Goal: Transaction & Acquisition: Purchase product/service

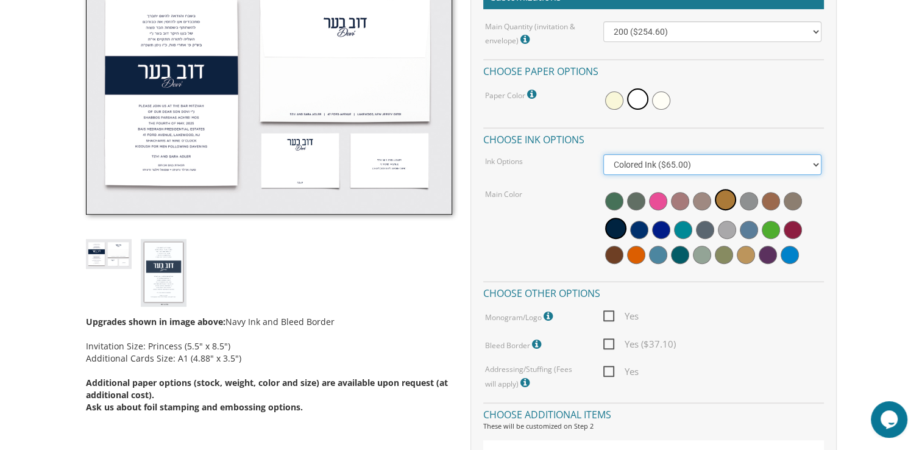
scroll to position [390, 0]
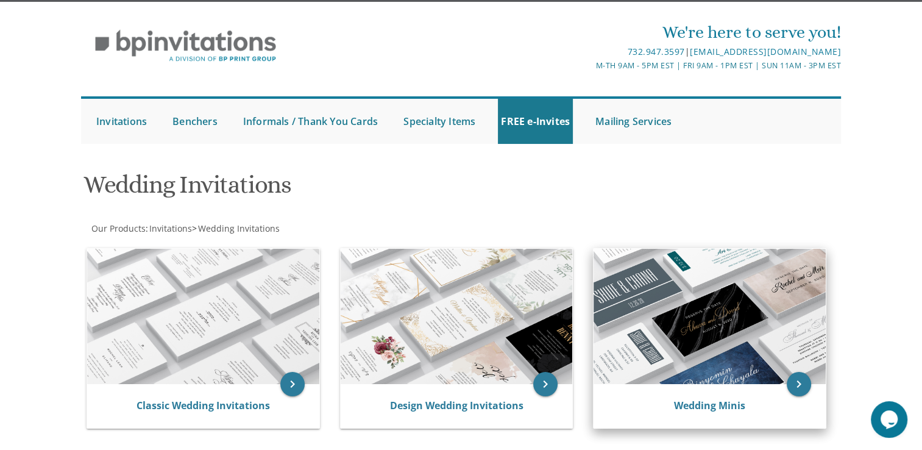
click at [687, 318] on img at bounding box center [710, 316] width 232 height 135
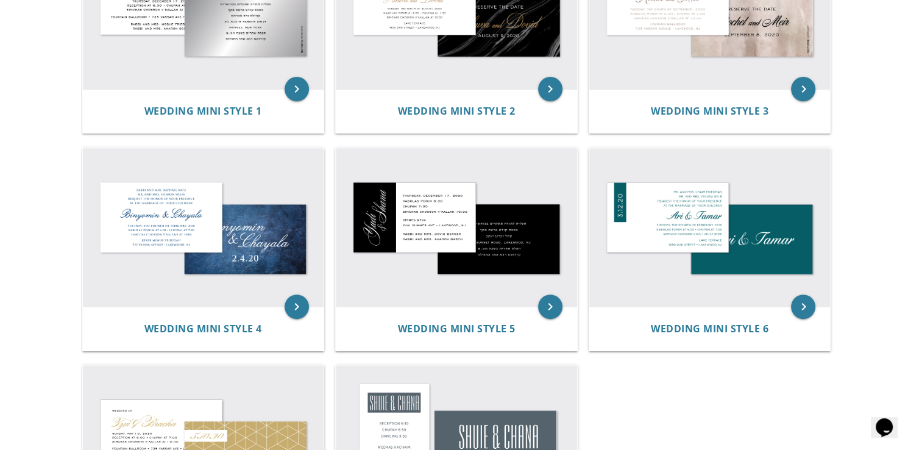
scroll to position [341, 0]
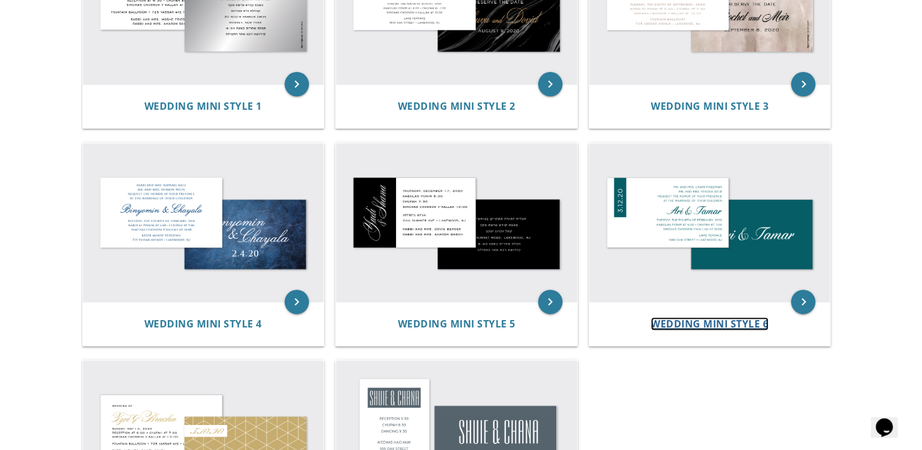
click at [687, 318] on span "Wedding Mini Style 6" at bounding box center [710, 323] width 118 height 13
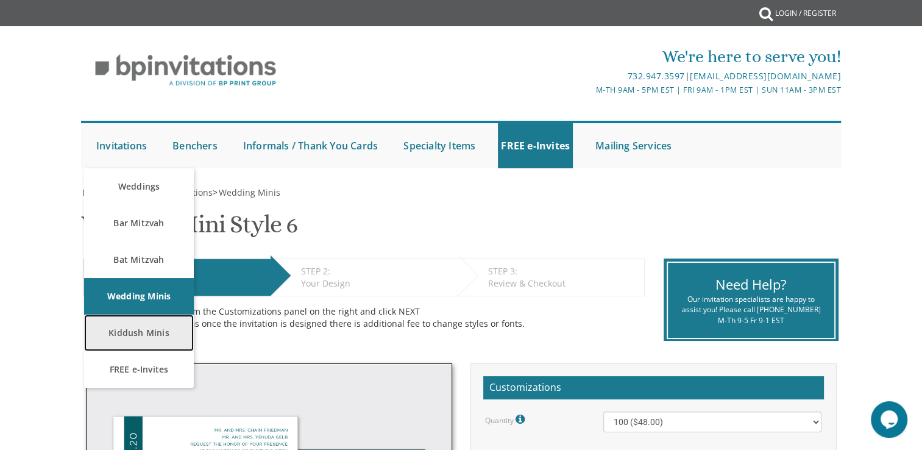
click at [149, 326] on link "Kiddush Minis" at bounding box center [139, 332] width 110 height 37
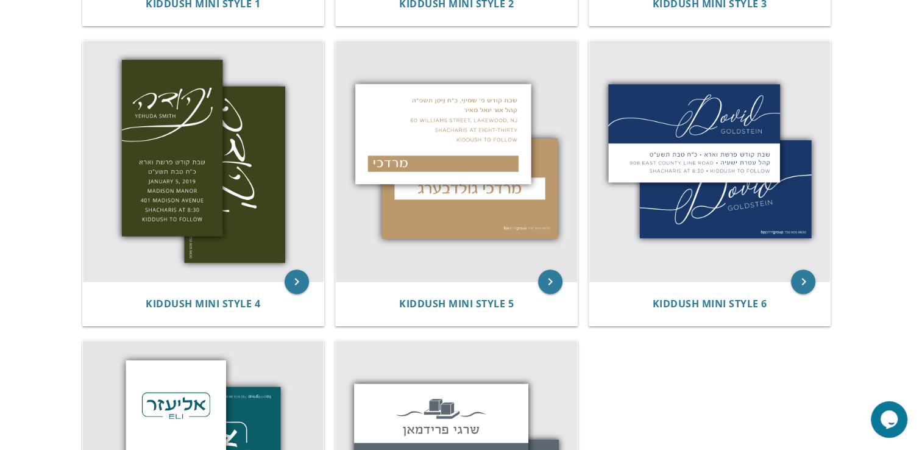
scroll to position [512, 0]
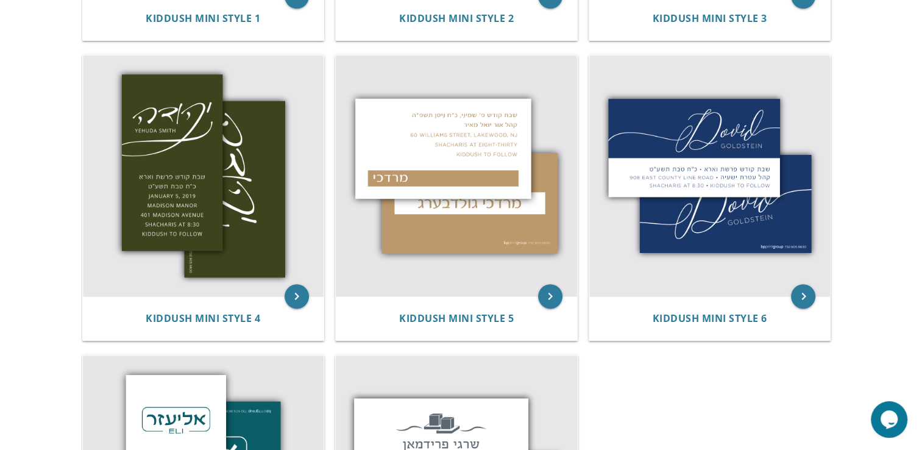
click at [531, 57] on img at bounding box center [456, 175] width 241 height 241
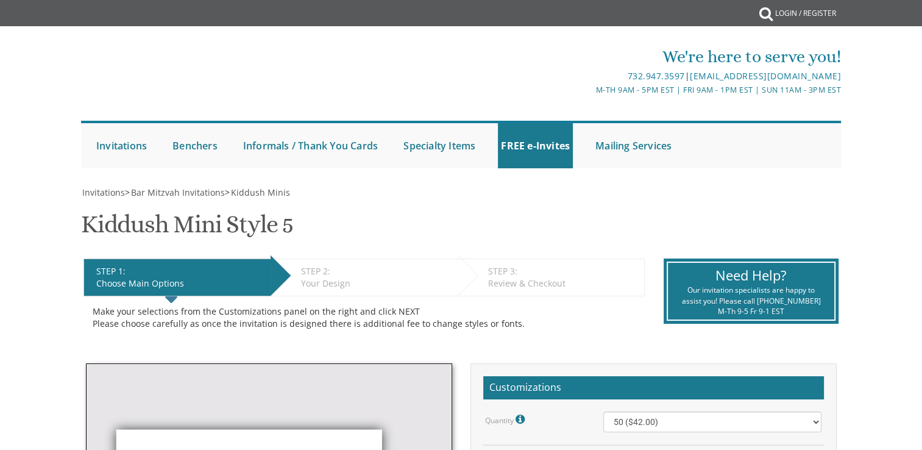
click at [921, 171] on html "My Cart {{shoppingcart.totalQuantityDisplay}} Total: {{shoppingcart.subtotal}} …" at bounding box center [461, 225] width 922 height 450
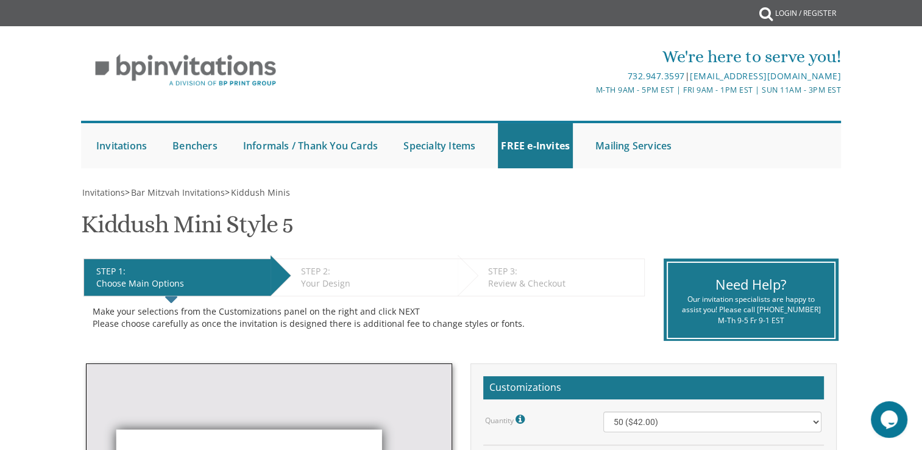
drag, startPoint x: 921, startPoint y: 171, endPoint x: 860, endPoint y: 123, distance: 77.7
click at [860, 123] on div "We're here to serve you! 732.947.3597 | invitations@bpprintgroup.com M-Th 9am -…" at bounding box center [461, 103] width 922 height 142
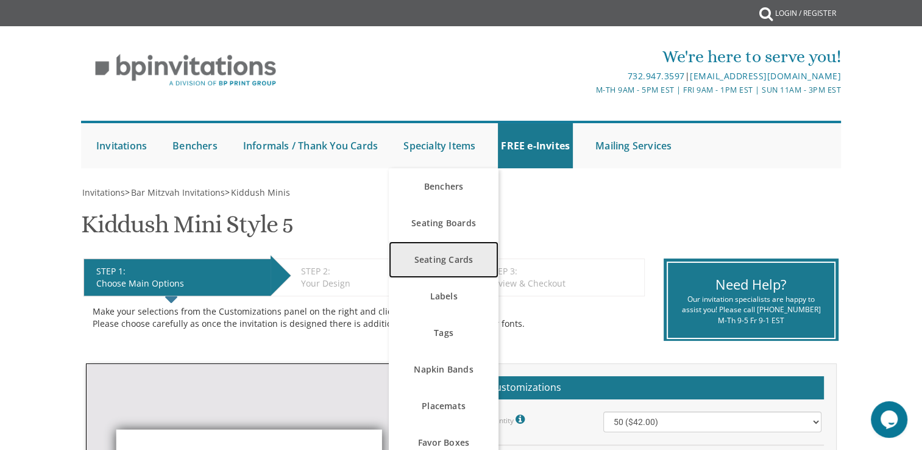
click at [456, 260] on link "Seating Cards" at bounding box center [444, 259] width 110 height 37
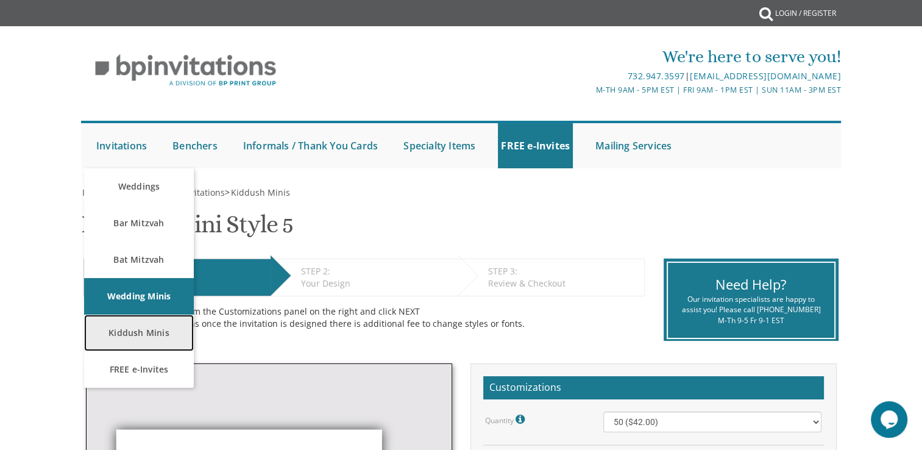
click at [158, 338] on link "Kiddush Minis" at bounding box center [139, 332] width 110 height 37
click at [134, 325] on link "Kiddush Minis" at bounding box center [139, 332] width 110 height 37
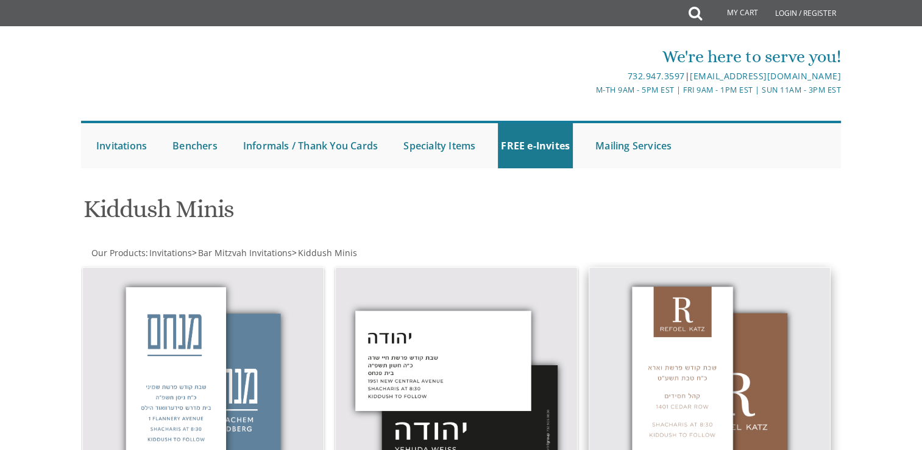
click at [690, 400] on img at bounding box center [709, 388] width 241 height 241
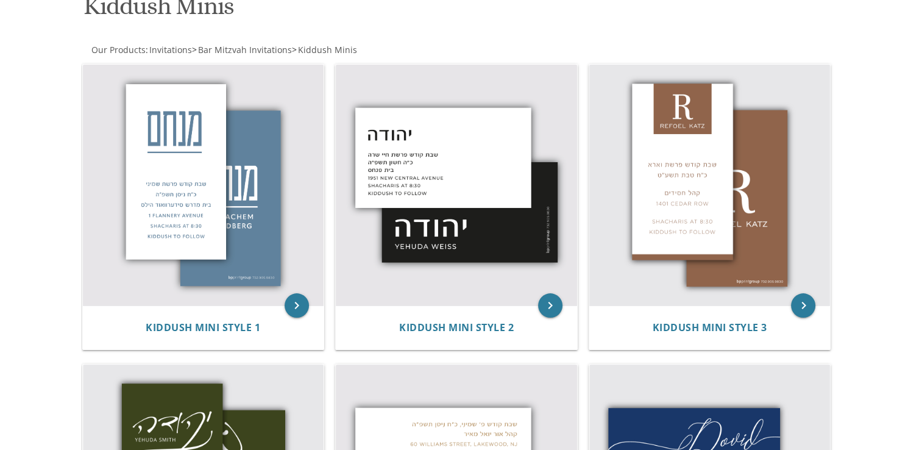
scroll to position [208, 0]
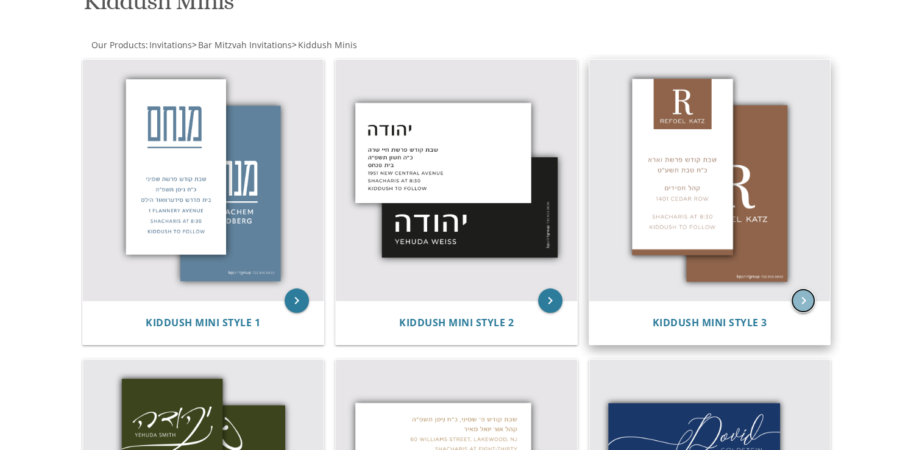
click at [802, 298] on icon "keyboard_arrow_right" at bounding box center [803, 300] width 24 height 24
click at [695, 236] on img at bounding box center [709, 180] width 241 height 241
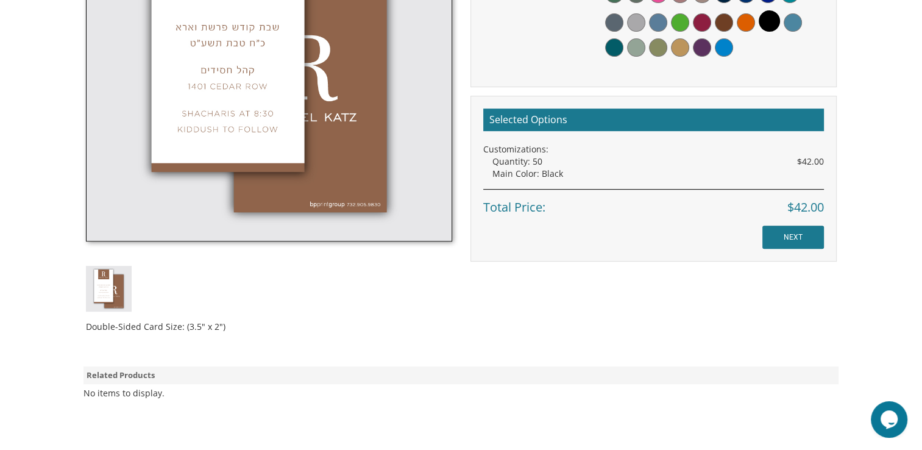
scroll to position [489, 0]
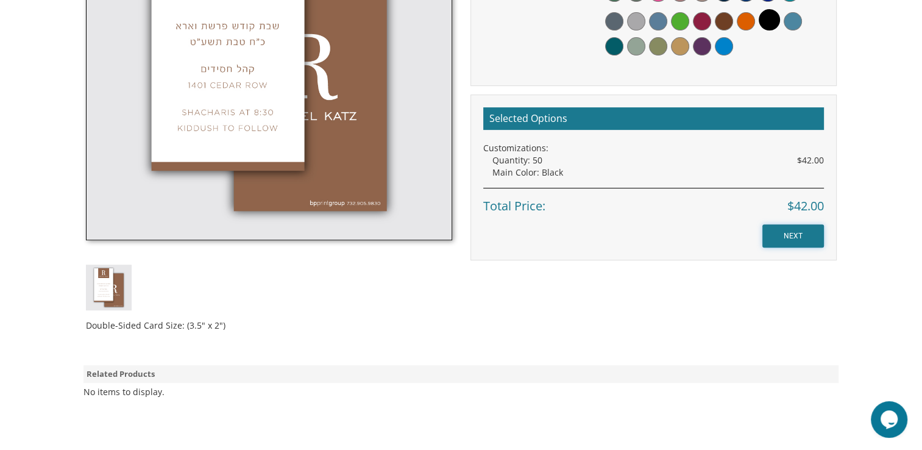
click at [787, 235] on input "NEXT" at bounding box center [793, 235] width 62 height 23
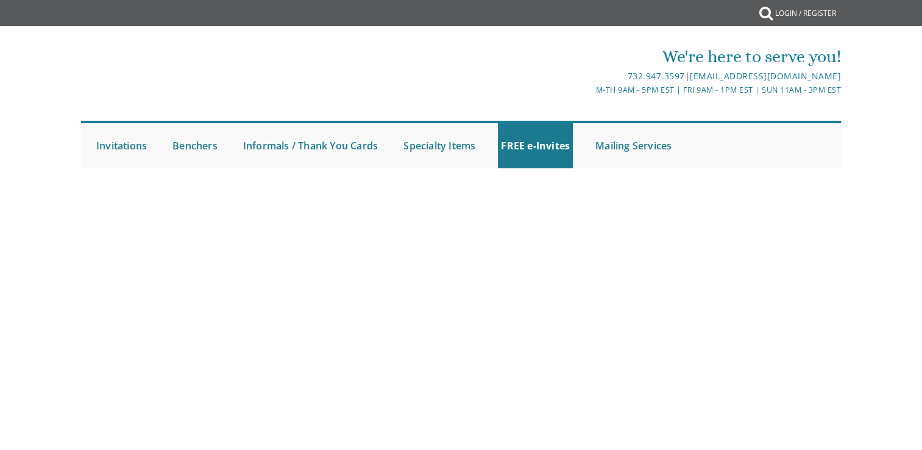
click at [787, 235] on div at bounding box center [461, 213] width 780 height 55
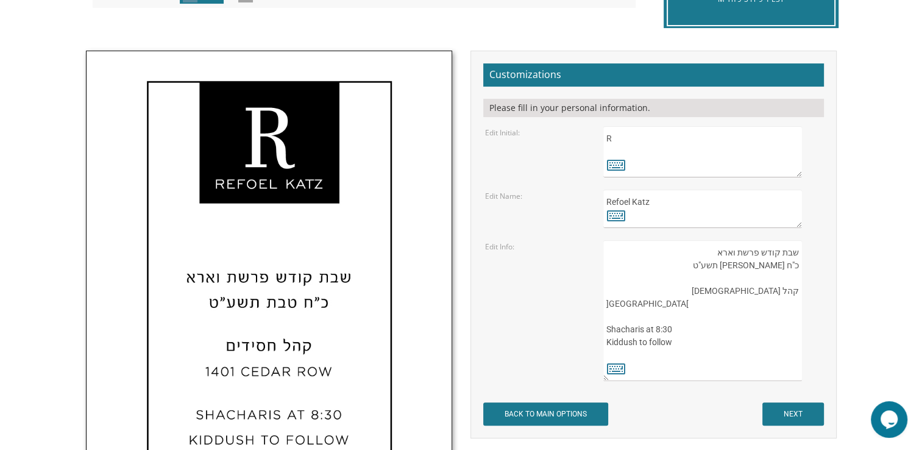
scroll to position [349, 0]
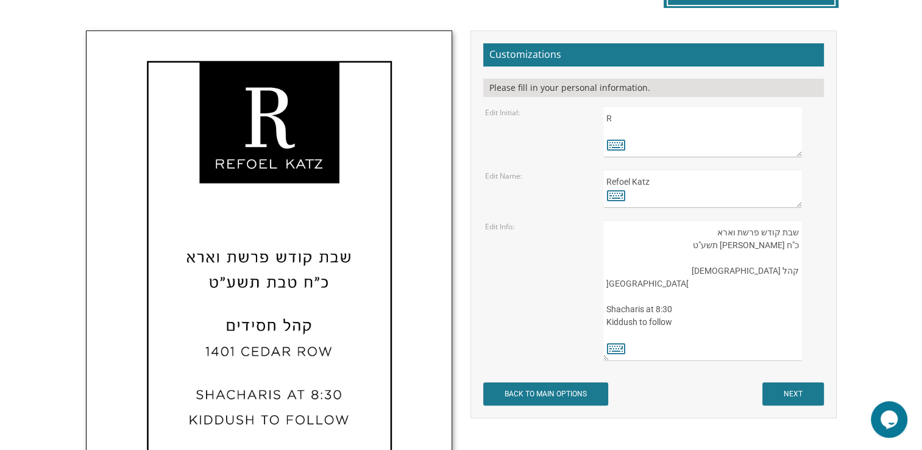
click at [635, 124] on textarea "R" at bounding box center [702, 131] width 198 height 51
drag, startPoint x: 614, startPoint y: 119, endPoint x: 595, endPoint y: 121, distance: 19.7
click at [595, 121] on div "R" at bounding box center [712, 131] width 236 height 51
click at [621, 145] on icon at bounding box center [616, 144] width 18 height 17
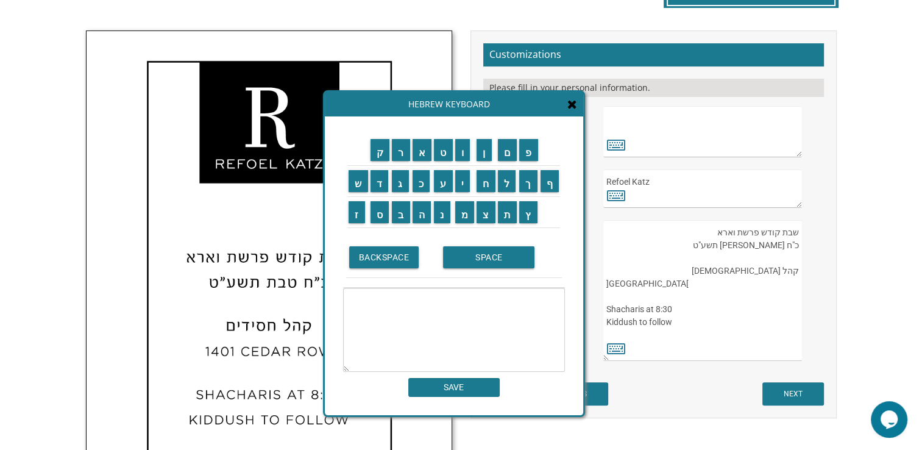
click at [575, 104] on icon at bounding box center [572, 104] width 10 height 12
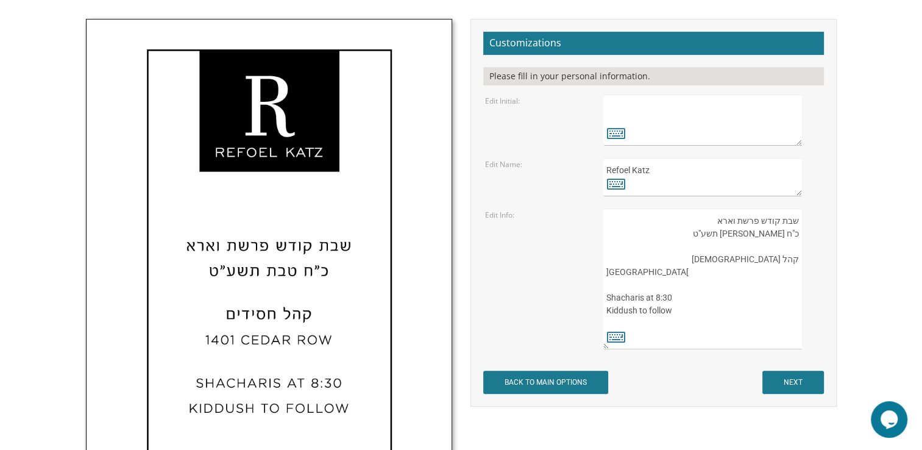
scroll to position [358, 0]
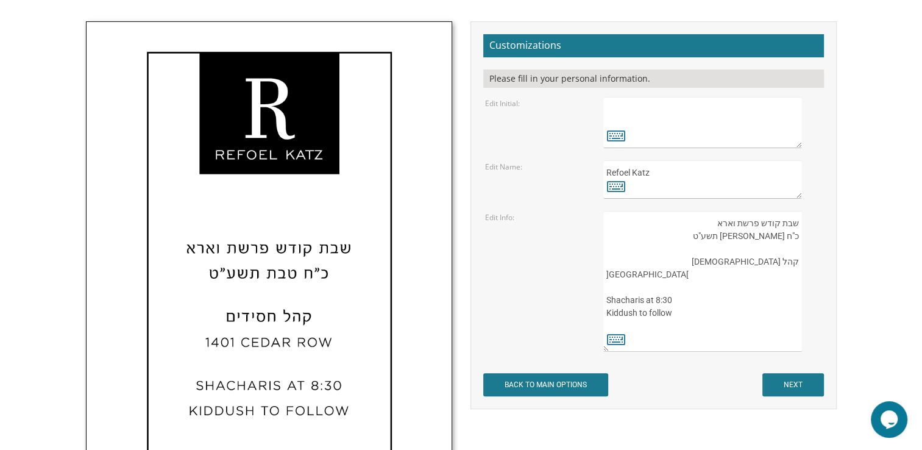
click at [673, 114] on textarea "R" at bounding box center [702, 122] width 198 height 51
click at [709, 224] on textarea "שבת קודש פרשת וארא כ"ח טבת תשע"ט קהל חסידים 1401 Cedar Row Shacharis at 8:30 Ki…" at bounding box center [702, 281] width 198 height 141
click at [729, 223] on textarea "שבת קודש פרשת וארא כ"ח טבת תשע"ט קהל חסידים 1401 Cedar Row Shacharis at 8:30 Ki…" at bounding box center [702, 281] width 198 height 141
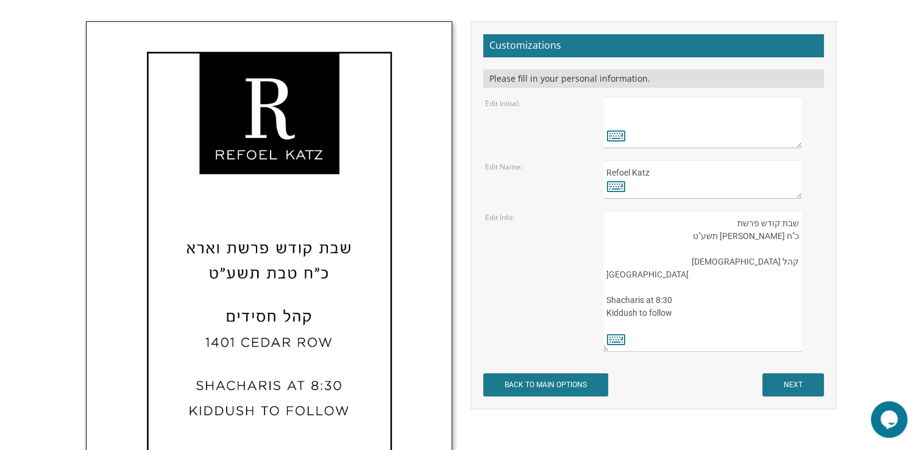
click at [732, 224] on textarea "שבת קודש פרשת וארא כ"ח טבת תשע"ט קהל חסידים 1401 Cedar Row Shacharis at 8:30 Ki…" at bounding box center [702, 281] width 198 height 141
type textarea "שבת קודש פרשת כ"ח טבת תשע"ט קהל חסידים 1401 Cedar Row Shacharis at 8:30 Kiddush…"
click at [614, 338] on icon at bounding box center [616, 338] width 18 height 17
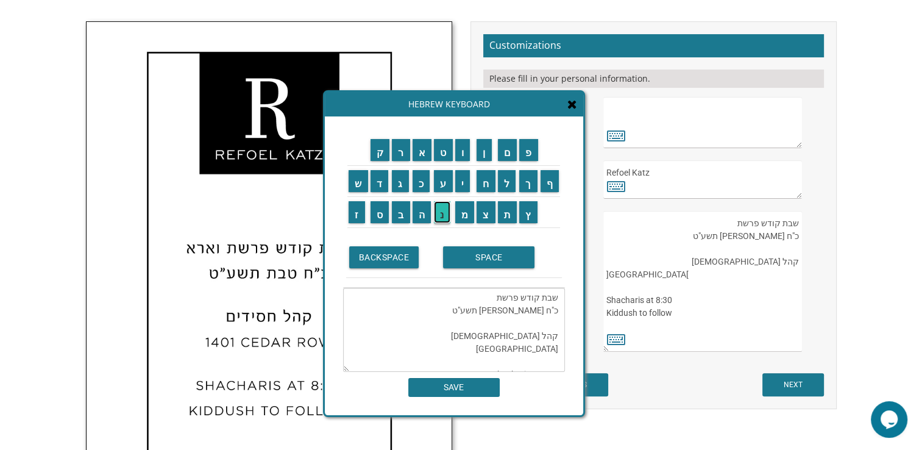
click at [440, 219] on input "נ" at bounding box center [442, 212] width 16 height 22
click at [726, 222] on textarea "שבת קודש פרשת וארא כ"ח טבת תשע"ט קהל חסידים 1401 Cedar Row Shacharis at 8:30 Ki…" at bounding box center [702, 281] width 198 height 141
click at [439, 217] on input "נ" at bounding box center [442, 212] width 16 height 22
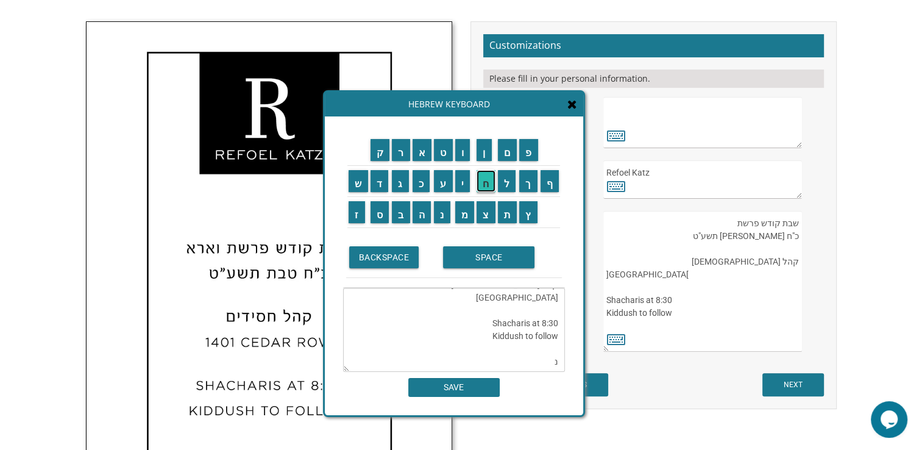
click at [483, 183] on input "ח" at bounding box center [486, 181] width 19 height 22
type textarea "שבת קודש פרשת כ"ח טבת תשע"ט קהל חסידים 1401 Cedar Row Shacharis at 8:30 Kiddush…"
click at [470, 391] on input "SAVE" at bounding box center [453, 387] width 91 height 19
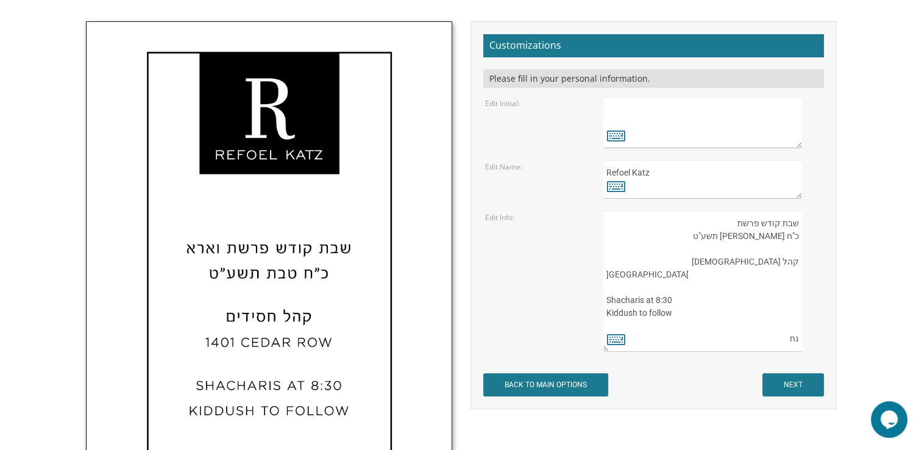
drag, startPoint x: 772, startPoint y: 340, endPoint x: 805, endPoint y: 340, distance: 32.9
click at [805, 340] on div "שבת קודש פרשת וארא כ"ח טבת תשע"ט קהל חסידים 1401 Cedar Row Shacharis at 8:30 Ki…" at bounding box center [712, 281] width 218 height 141
click at [742, 304] on textarea "שבת קודש פרשת וארא כ"ח טבת תשע"ט קהל חסידים 1401 Cedar Row Shacharis at 8:30 Ki…" at bounding box center [702, 281] width 198 height 141
click at [784, 238] on textarea "שבת קודש פרשת וארא כ"ח טבת תשע"ט קהל חסידים 1401 Cedar Row Shacharis at 8:30 Ki…" at bounding box center [702, 281] width 198 height 141
drag, startPoint x: 762, startPoint y: 238, endPoint x: 795, endPoint y: 236, distance: 32.9
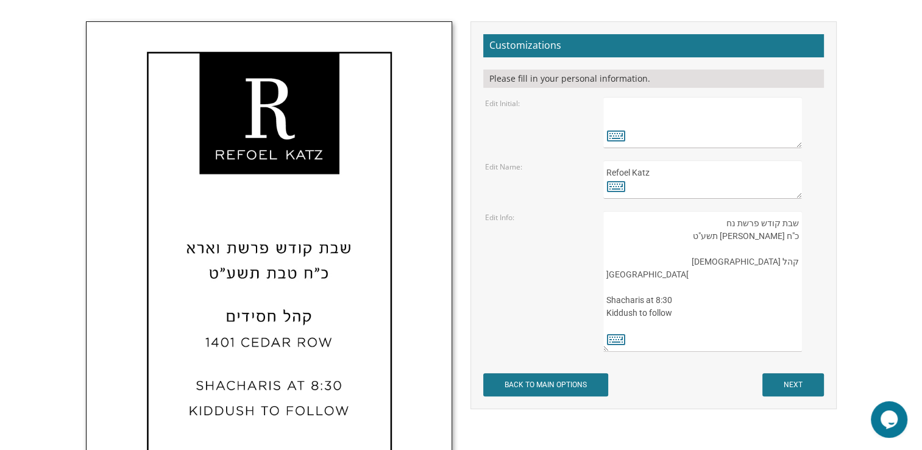
click at [795, 236] on textarea "שבת קודש פרשת וארא כ"ח טבת תשע"ט קהל חסידים 1401 Cedar Row Shacharis at 8:30 Ki…" at bounding box center [702, 281] width 198 height 141
drag, startPoint x: 795, startPoint y: 236, endPoint x: 804, endPoint y: 240, distance: 10.2
click at [804, 240] on div "שבת קודש פרשת וארא כ"ח טבת תשע"ט קהל חסידים 1401 Cedar Row Shacharis at 8:30 Ki…" at bounding box center [712, 281] width 218 height 141
drag, startPoint x: 770, startPoint y: 241, endPoint x: 800, endPoint y: 241, distance: 29.3
click at [800, 241] on textarea "שבת קודש פרשת וארא כ"ח טבת תשע"ט קהל חסידים 1401 Cedar Row Shacharis at 8:30 Ki…" at bounding box center [702, 281] width 198 height 141
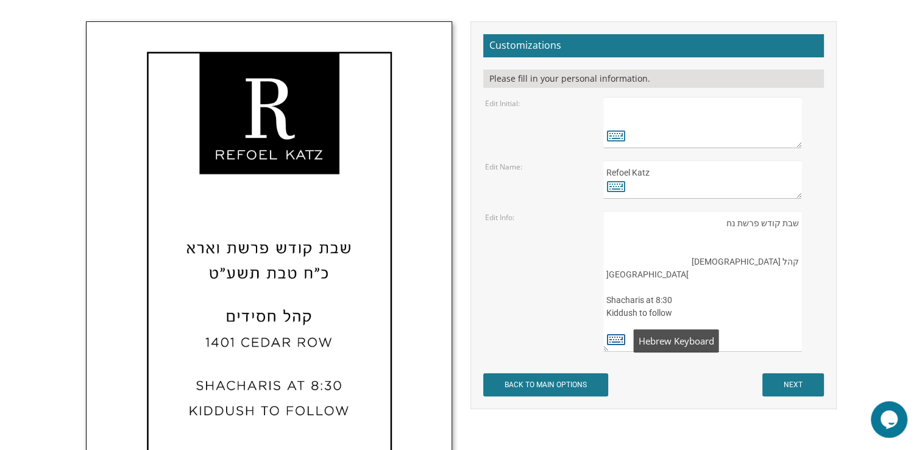
type textarea "שבת קודש פרשת נח קהל חסידים 1401 Cedar Row Shacharis at 8:30 Kiddush to follow"
click at [618, 343] on icon at bounding box center [616, 338] width 18 height 17
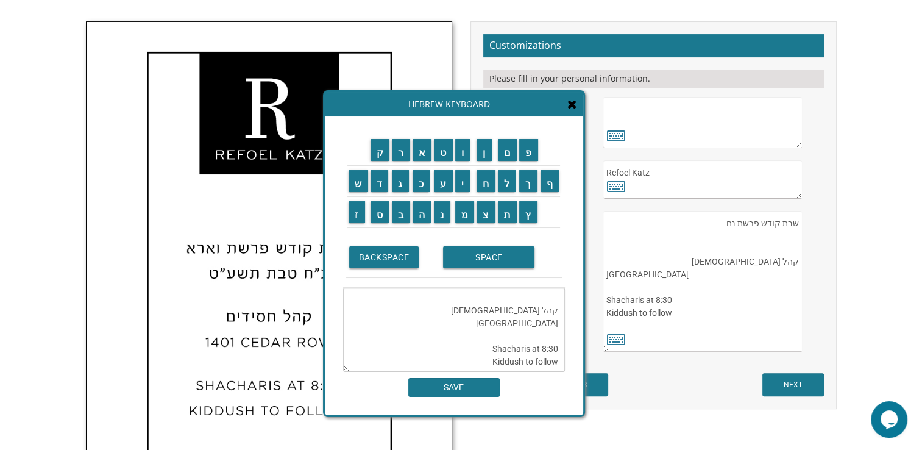
click at [790, 244] on textarea "שבת קודש פרשת וארא כ"ח טבת תשע"ט קהל חסידים 1401 Cedar Row Shacharis at 8:30 Ki…" at bounding box center [702, 281] width 198 height 141
click at [400, 191] on input "ג" at bounding box center [400, 181] width 17 height 22
click at [464, 282] on td "BACKSPACE SPACE" at bounding box center [454, 258] width 222 height 60
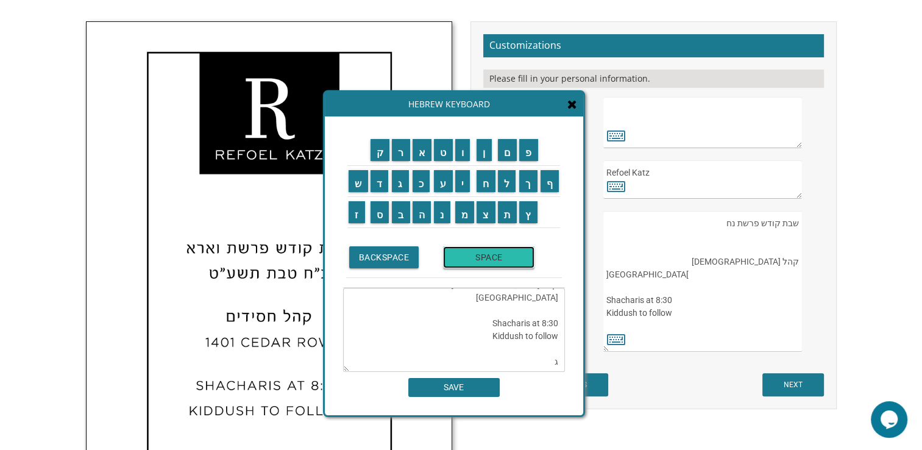
click at [468, 264] on input "SPACE" at bounding box center [488, 257] width 91 height 22
click at [490, 190] on input "ח" at bounding box center [486, 181] width 19 height 22
click at [358, 188] on input "ש" at bounding box center [359, 181] width 20 height 22
click at [465, 157] on input "ו" at bounding box center [462, 150] width 15 height 22
click at [484, 157] on input "ן" at bounding box center [484, 150] width 15 height 22
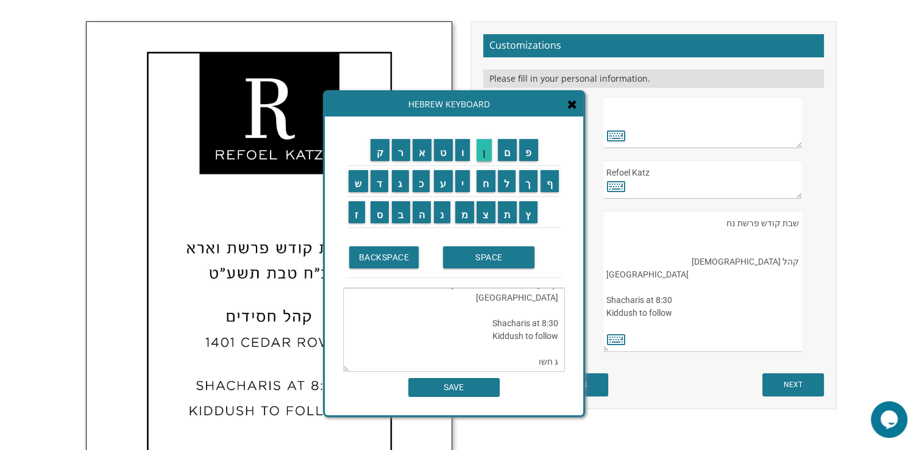
type textarea "שבת קודש פרשת נח קהל חסידים 1401 Cedar Row Shacharis at 8:30 Kiddush to follow …"
click at [456, 386] on input "SAVE" at bounding box center [453, 387] width 91 height 19
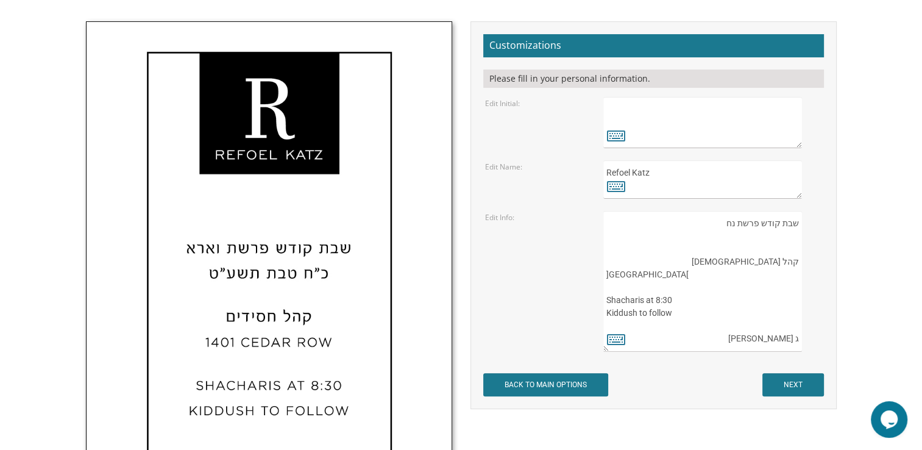
drag, startPoint x: 769, startPoint y: 339, endPoint x: 806, endPoint y: 346, distance: 37.2
click at [806, 346] on div "שבת קודש פרשת וארא כ"ח טבת תשע"ט קהל חסידים 1401 Cedar Row Shacharis at 8:30 Ki…" at bounding box center [712, 281] width 218 height 141
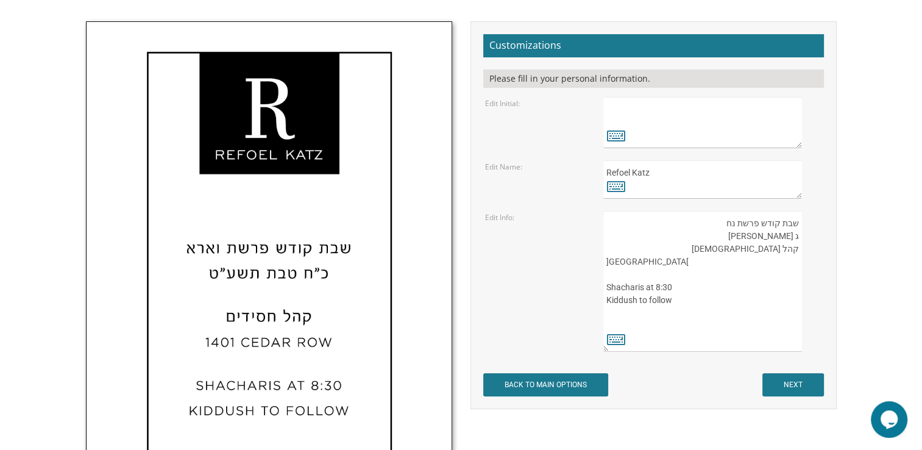
click at [772, 243] on textarea "שבת קודש פרשת וארא כ"ח טבת תשע"ט קהל חסידים 1401 Cedar Row Shacharis at 8:30 Ki…" at bounding box center [702, 281] width 198 height 141
click at [773, 238] on textarea "שבת קודש פרשת וארא כ"ח טבת תשע"ט קהל חסידים 1401 Cedar Row Shacharis at 8:30 Ki…" at bounding box center [702, 281] width 198 height 141
type textarea "שבת קודש פרשת נח ג חשון קהל חסידים 1401 Cedar Row Shacharis at 8:30 Kiddush to …"
click at [614, 342] on icon at bounding box center [616, 338] width 18 height 17
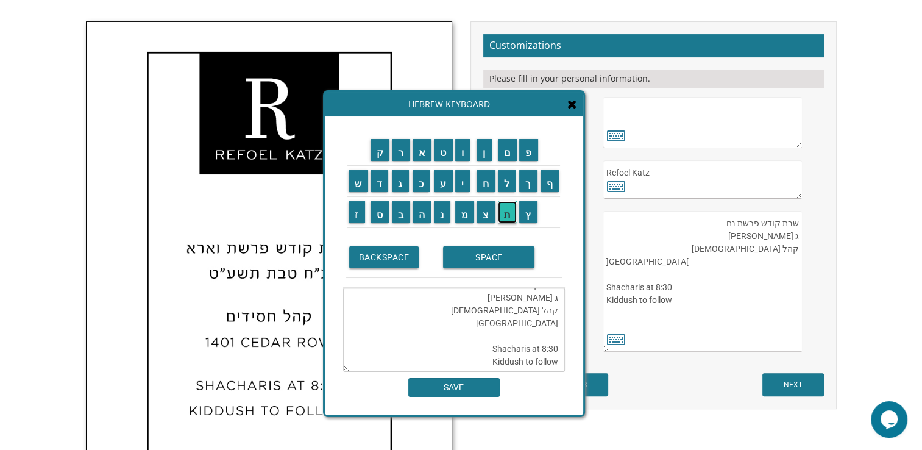
click at [505, 215] on input "ת" at bounding box center [508, 212] width 20 height 22
click at [358, 185] on input "ש" at bounding box center [359, 181] width 20 height 22
click at [526, 154] on input "פ" at bounding box center [528, 150] width 19 height 22
click at [460, 154] on input "ו" at bounding box center [462, 150] width 15 height 22
type textarea "שבת קודש פרשת נח ג חשון קהל חסידים 1401 Cedar Row Shacharis at 8:30 Kiddush to …"
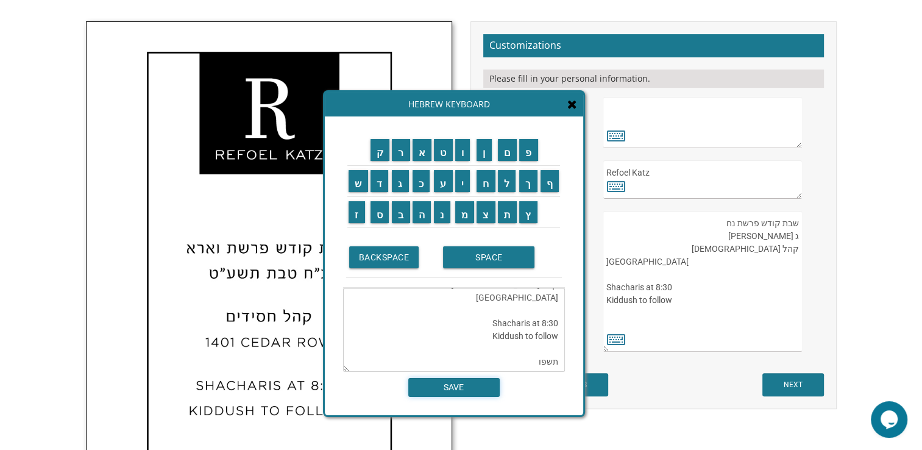
click at [449, 388] on input "SAVE" at bounding box center [453, 387] width 91 height 19
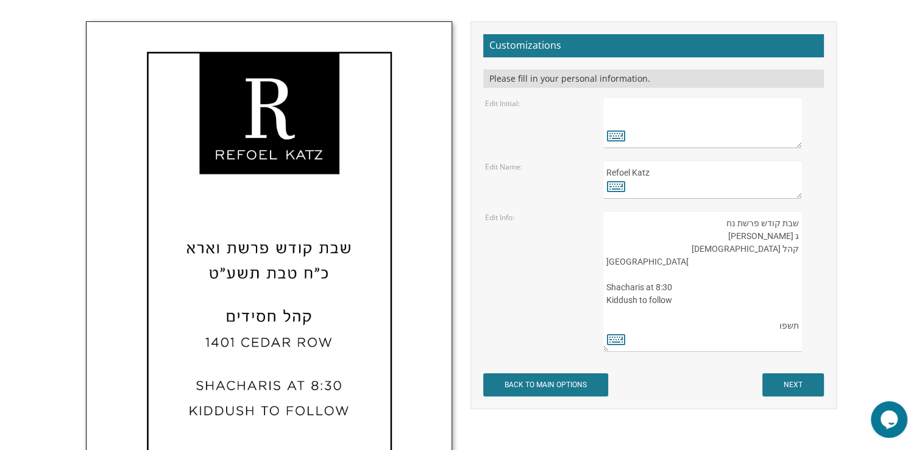
drag, startPoint x: 771, startPoint y: 335, endPoint x: 797, endPoint y: 334, distance: 26.2
click at [797, 334] on textarea "שבת קודש פרשת וארא כ"ח טבת תשע"ט קהל חסידים 1401 Cedar Row Shacharis at 8:30 Ki…" at bounding box center [702, 281] width 198 height 141
drag, startPoint x: 748, startPoint y: 250, endPoint x: 799, endPoint y: 250, distance: 51.2
click at [799, 250] on textarea "שבת קודש פרשת וארא כ"ח טבת תשע"ט קהל חסידים 1401 Cedar Row Shacharis at 8:30 Ki…" at bounding box center [702, 281] width 198 height 141
type textarea "שבת קודש פרשת נח ג חשון תשפו 1401 Cedar Row Shacharis at 8:30 Kiddush to follow"
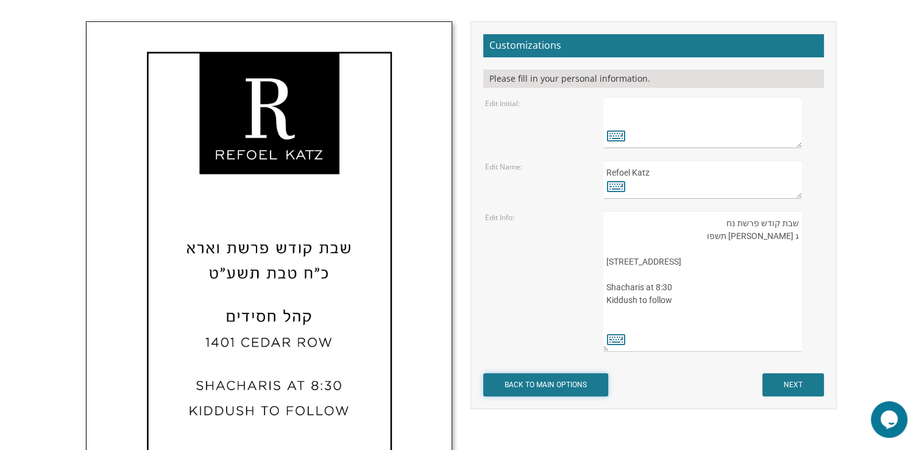
click at [580, 384] on input "BACK TO MAIN OPTIONS" at bounding box center [545, 384] width 125 height 23
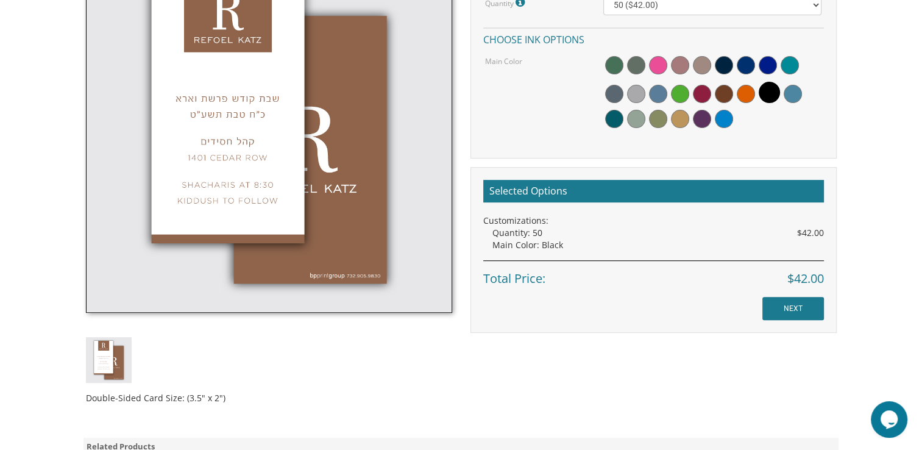
scroll to position [410, 0]
